Goal: Task Accomplishment & Management: Complete application form

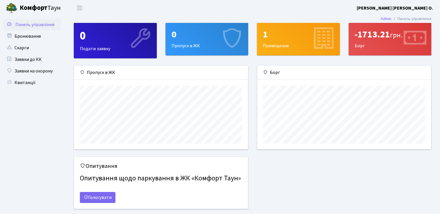
scroll to position [83, 174]
click at [288, 40] on div "1 Приміщення" at bounding box center [298, 39] width 82 height 32
click at [201, 47] on div "0 Пропуск в ЖК" at bounding box center [207, 39] width 82 height 32
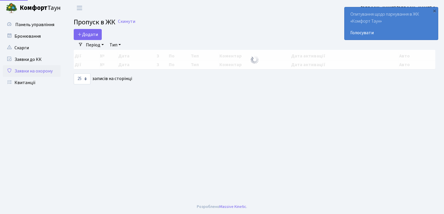
select select "25"
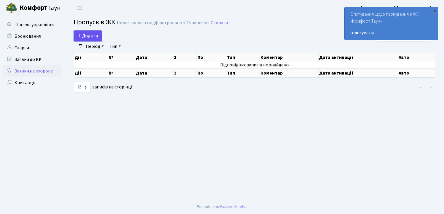
click at [84, 35] on span "Додати" at bounding box center [88, 36] width 21 height 6
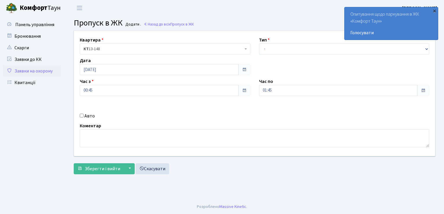
click at [436, 11] on div "×" at bounding box center [435, 11] width 6 height 6
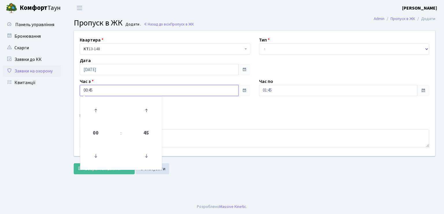
click at [90, 87] on input "00:45" at bounding box center [159, 90] width 159 height 11
drag, startPoint x: 87, startPoint y: 90, endPoint x: 82, endPoint y: 91, distance: 5.2
click at [82, 91] on input "00:45" at bounding box center [159, 90] width 159 height 11
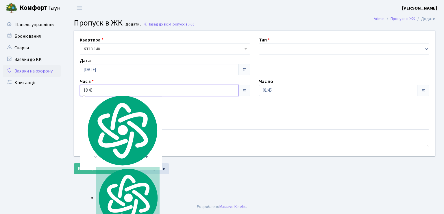
type input "18:45"
click at [181, 122] on div "Квартира <b>КТ</b>&nbsp;&nbsp;&nbsp;&nbsp;13-148 КТ 13-148 Тип - Доставка Таксі…" at bounding box center [255, 93] width 370 height 125
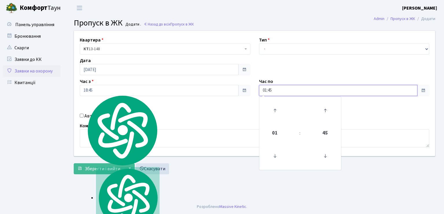
drag, startPoint x: 266, startPoint y: 91, endPoint x: 257, endPoint y: 91, distance: 9.3
click at [257, 91] on div "Час по 01:45 01 : 45 00 01 02 03 04 05 06 07 08 09 10 11 12 13 14 15 16 17 18 1…" at bounding box center [344, 87] width 179 height 18
type input "21:45"
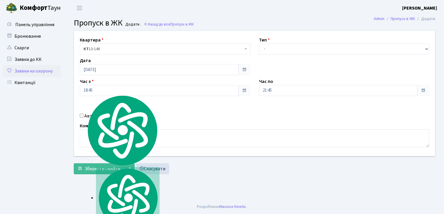
click at [223, 120] on div "Квартира <b>КТ</b>&nbsp;&nbsp;&nbsp;&nbsp;13-148 КТ 13-148 Тип - Доставка Таксі…" at bounding box center [255, 93] width 370 height 125
click at [81, 114] on input "Авто" at bounding box center [82, 115] width 4 height 4
checkbox input "true"
click at [428, 49] on select "- Доставка Таксі Гості Сервіс" at bounding box center [344, 48] width 171 height 11
select select "3"
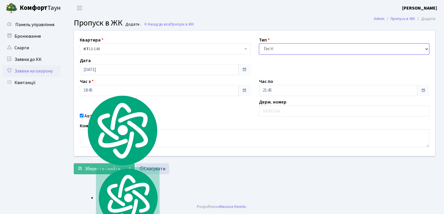
click at [259, 43] on select "- Доставка Таксі Гості Сервіс" at bounding box center [344, 48] width 171 height 11
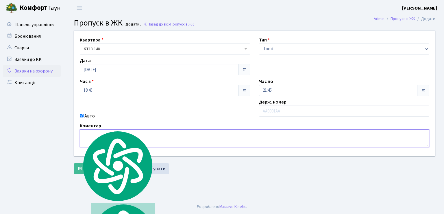
click at [289, 137] on textarea at bounding box center [255, 138] width 350 height 18
